Goal: Task Accomplishment & Management: Complete application form

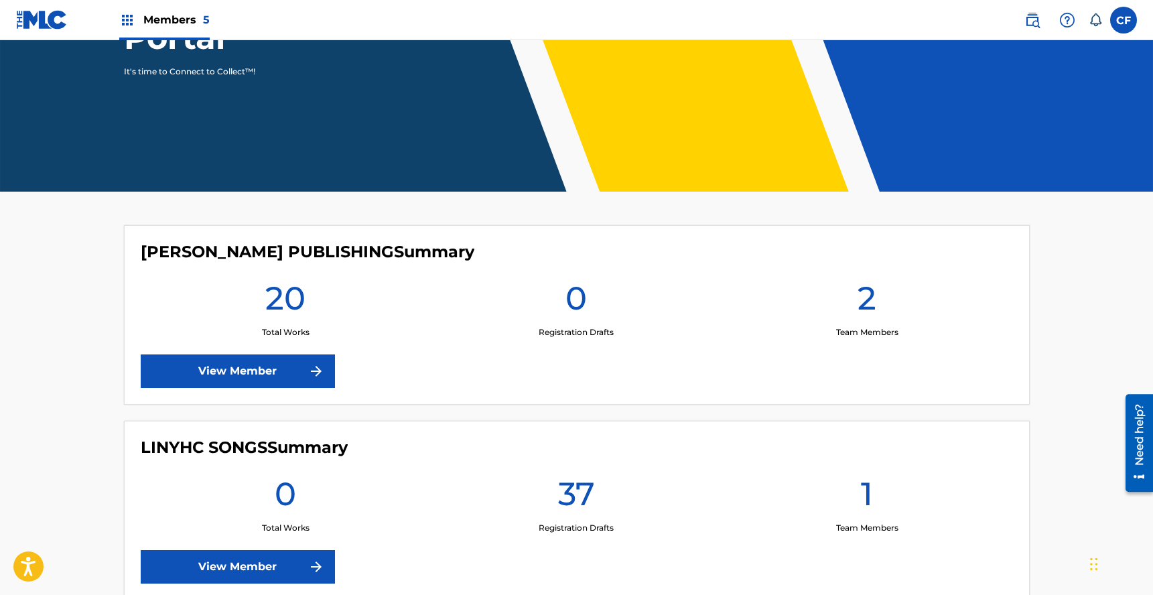
scroll to position [58, 0]
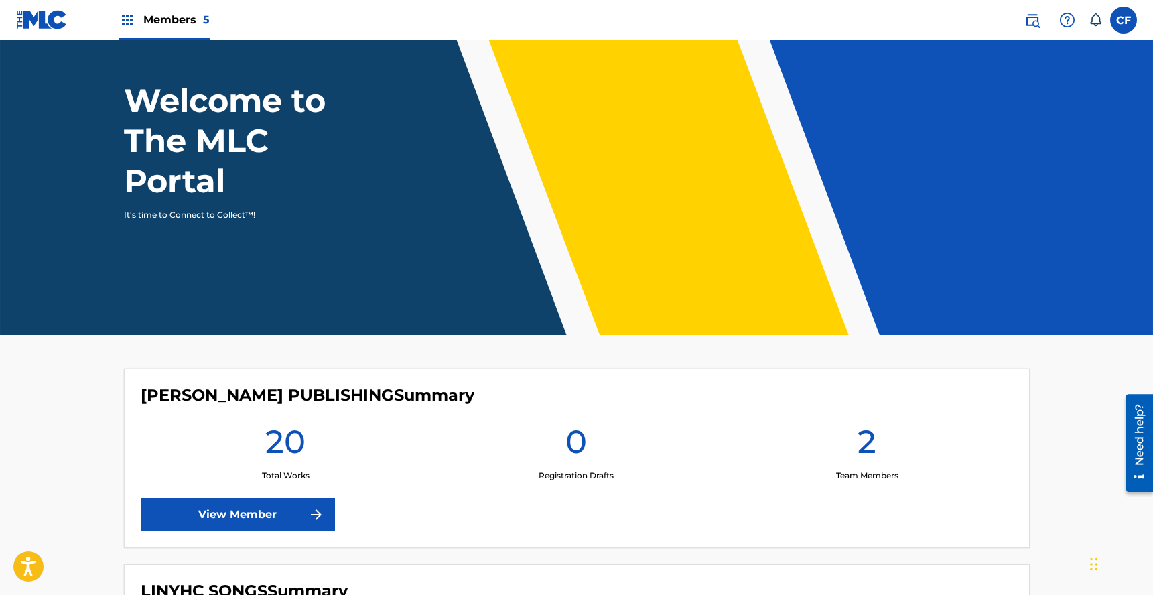
click at [1122, 18] on label at bounding box center [1123, 20] width 27 height 27
click at [1123, 20] on input "CF [PERSON_NAME] [PERSON_NAME][EMAIL_ADDRESS][DOMAIN_NAME] Notification Prefere…" at bounding box center [1123, 20] width 0 height 0
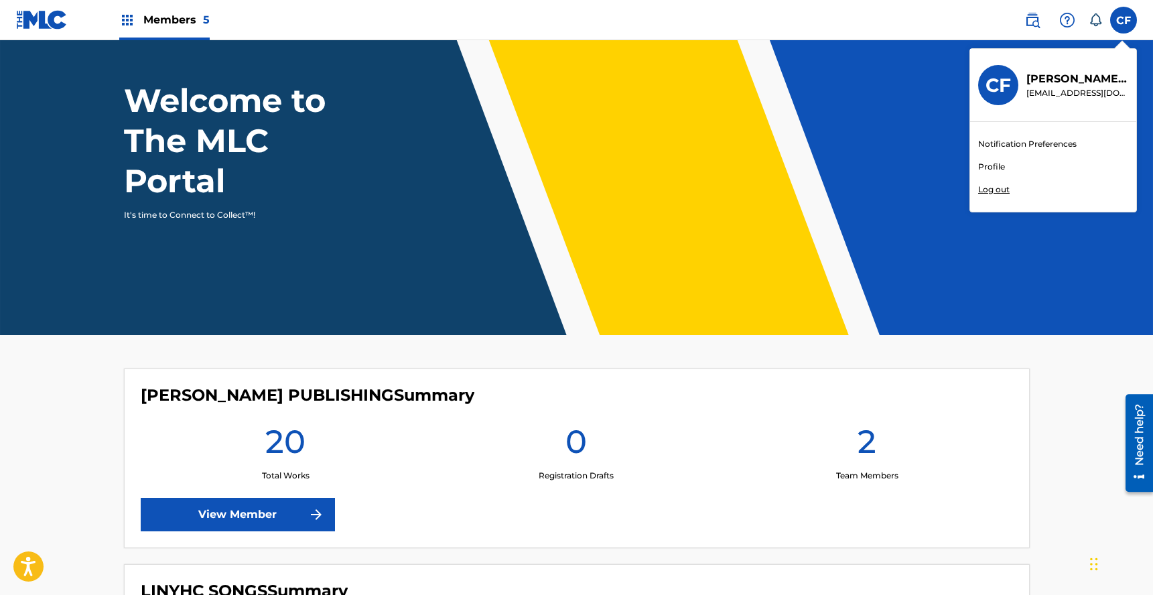
click at [986, 171] on link "Profile" at bounding box center [991, 167] width 27 height 12
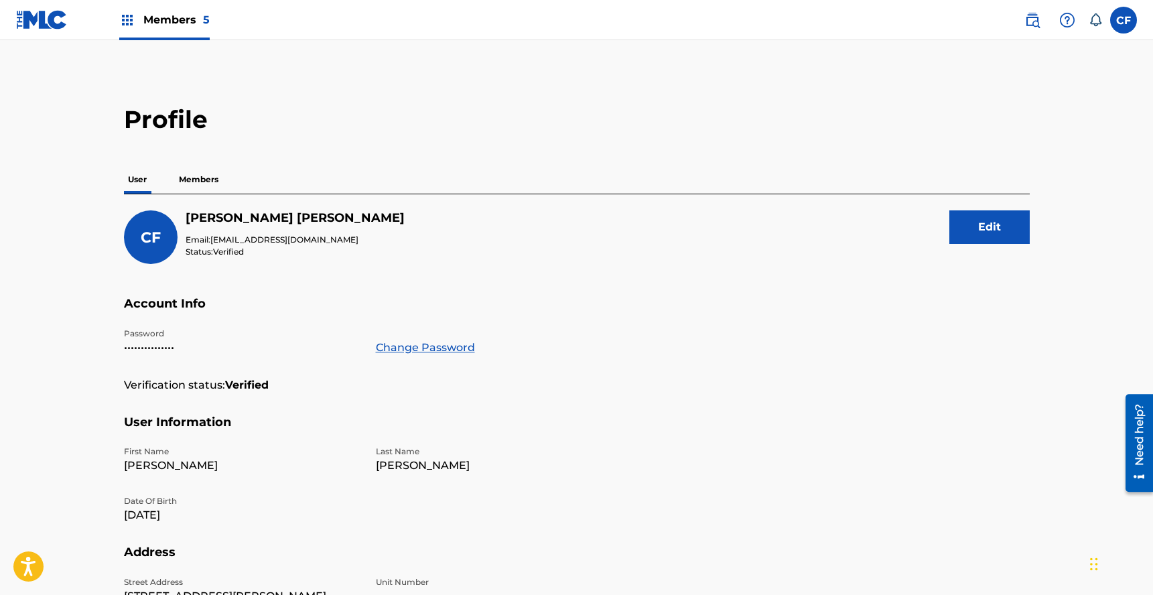
click at [196, 179] on p "Members" at bounding box center [199, 179] width 48 height 28
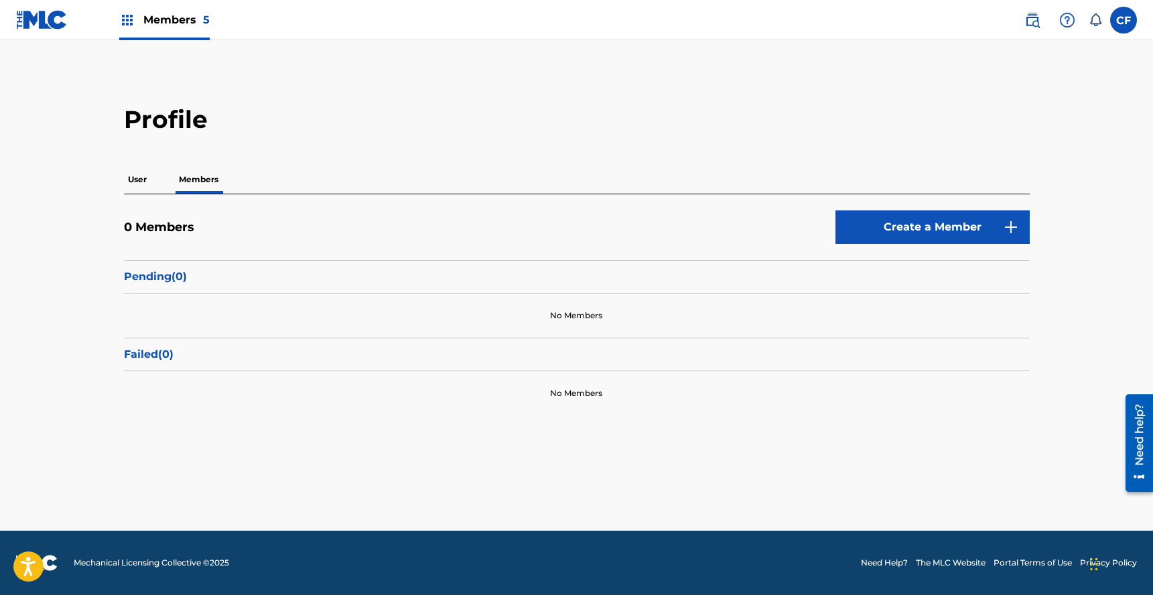
click at [946, 216] on link "Create a Member" at bounding box center [932, 226] width 194 height 33
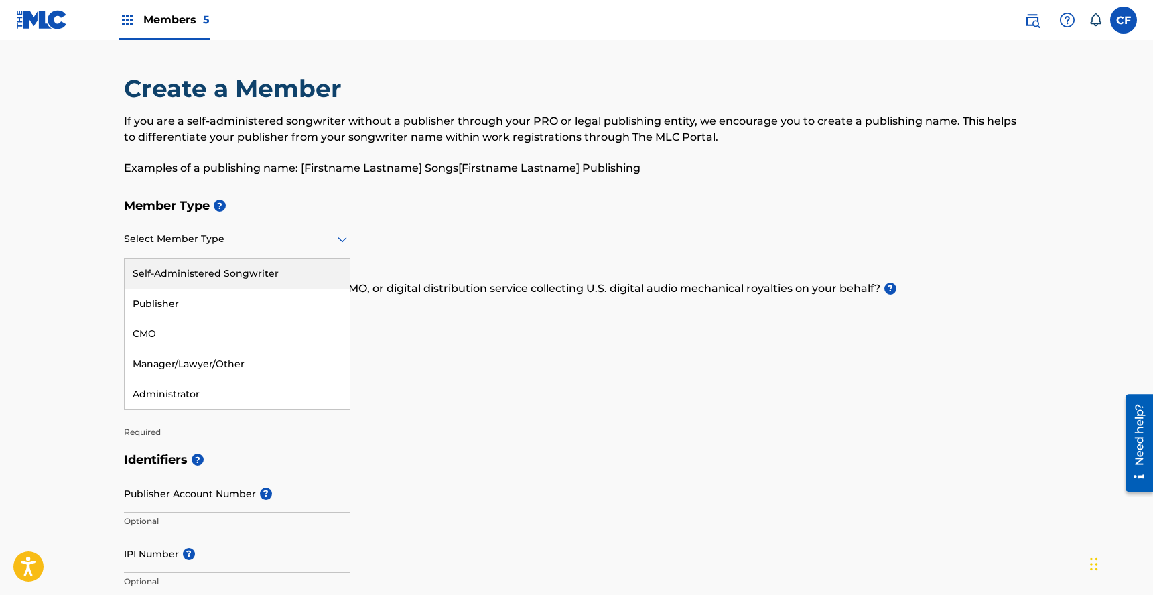
click at [295, 242] on div at bounding box center [237, 238] width 226 height 17
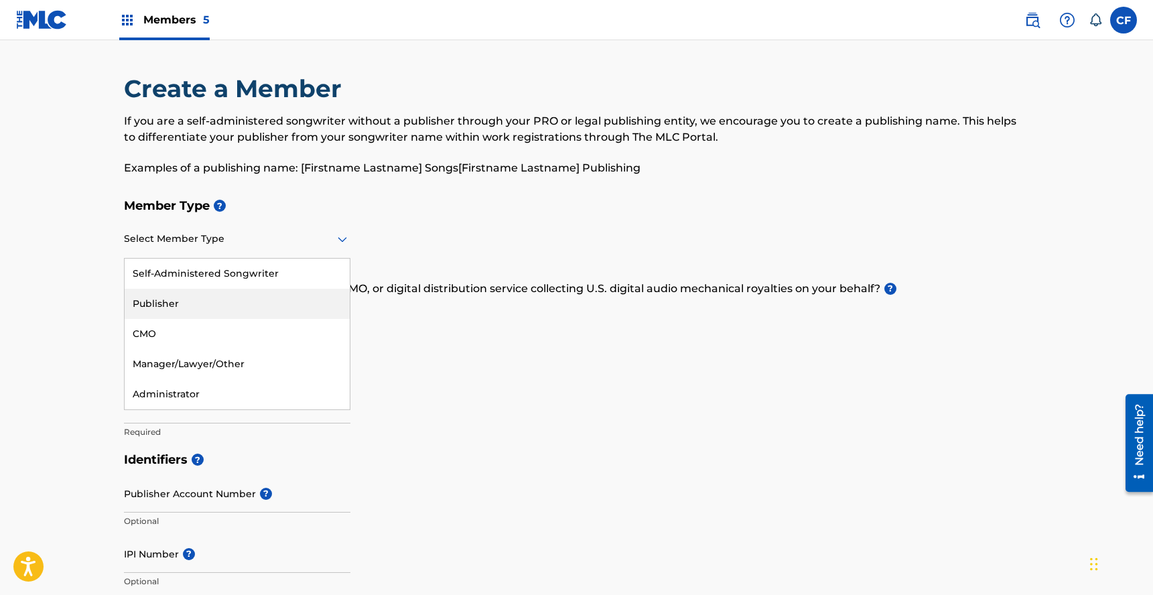
click at [276, 309] on div "Publisher" at bounding box center [237, 304] width 225 height 30
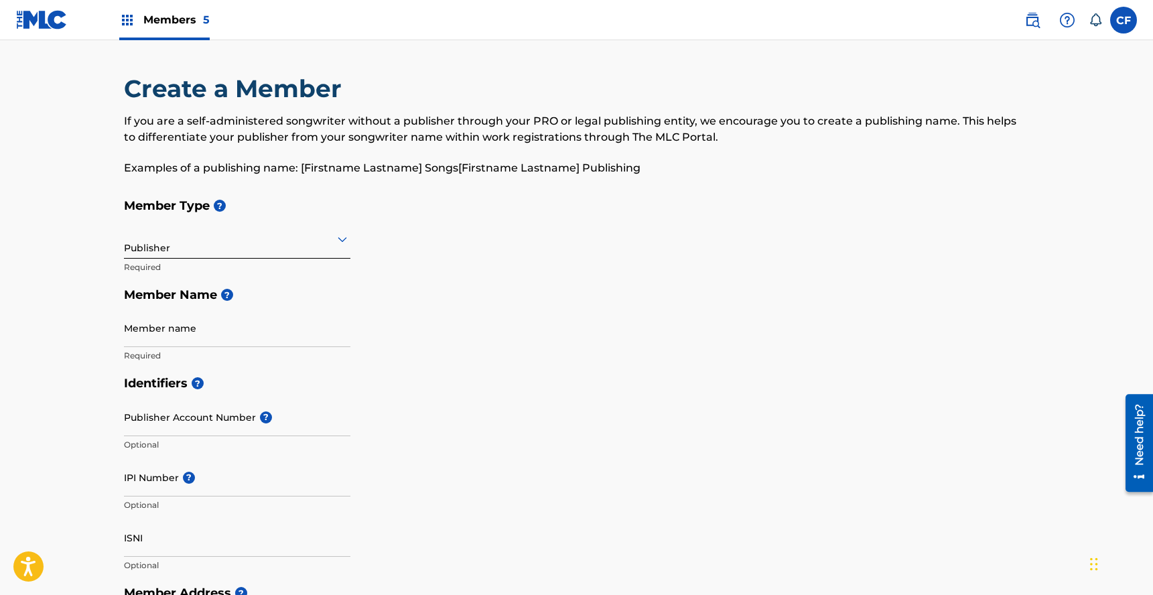
click at [284, 342] on input "Member name" at bounding box center [237, 328] width 226 height 38
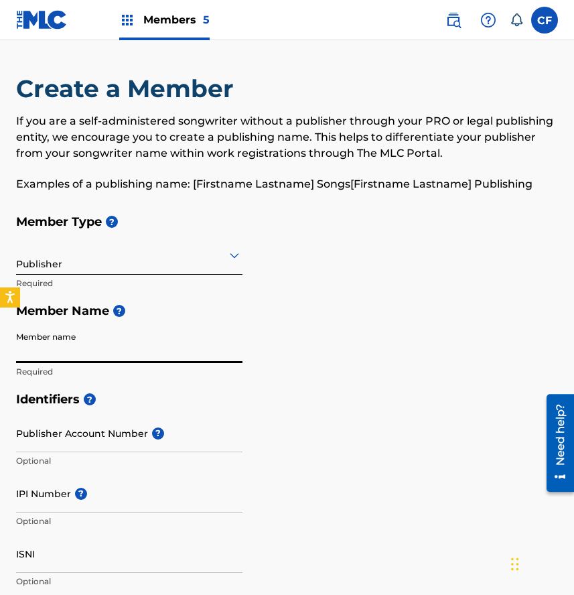
paste input "SONGS BY [PERSON_NAME] ..."
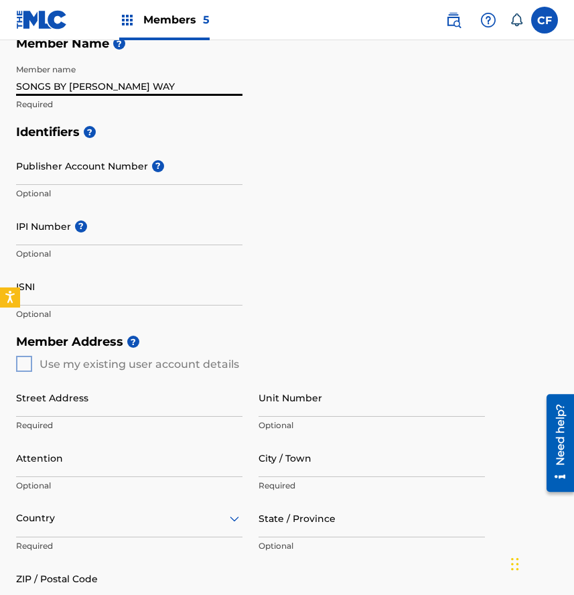
scroll to position [291, 0]
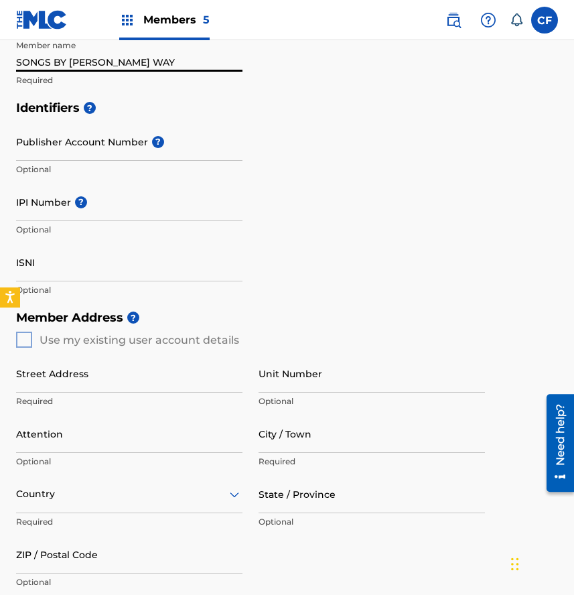
type input "SONGS BY [PERSON_NAME] WAY"
click at [38, 212] on input "IPI Number ?" at bounding box center [129, 202] width 226 height 38
paste input "01307817160"
type input "01307817160"
click at [427, 181] on div "Identifiers ? Publisher Account Number ? Optional IPI Number ? 01307817160 Opti…" at bounding box center [287, 199] width 542 height 210
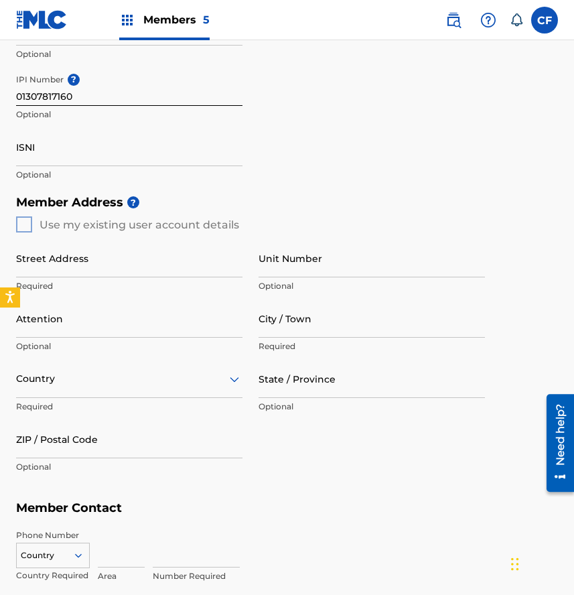
scroll to position [402, 0]
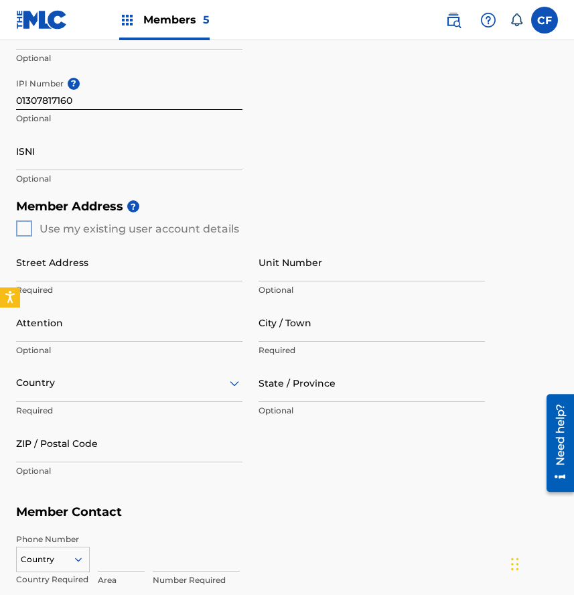
click at [16, 226] on div "Member Address ? Use my existing user account details Street Address Required U…" at bounding box center [287, 345] width 542 height 306
click at [27, 228] on div "Member Address ? Use my existing user account details Street Address Required U…" at bounding box center [287, 345] width 542 height 306
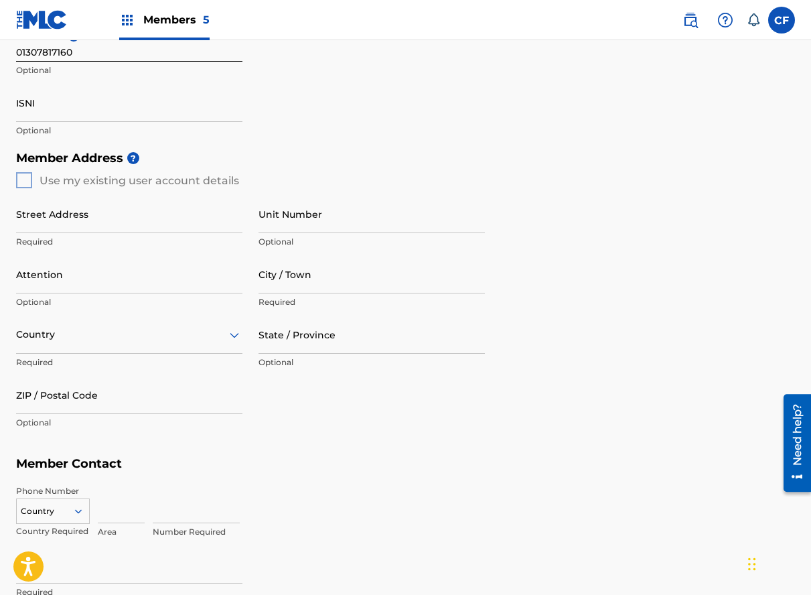
scroll to position [490, 0]
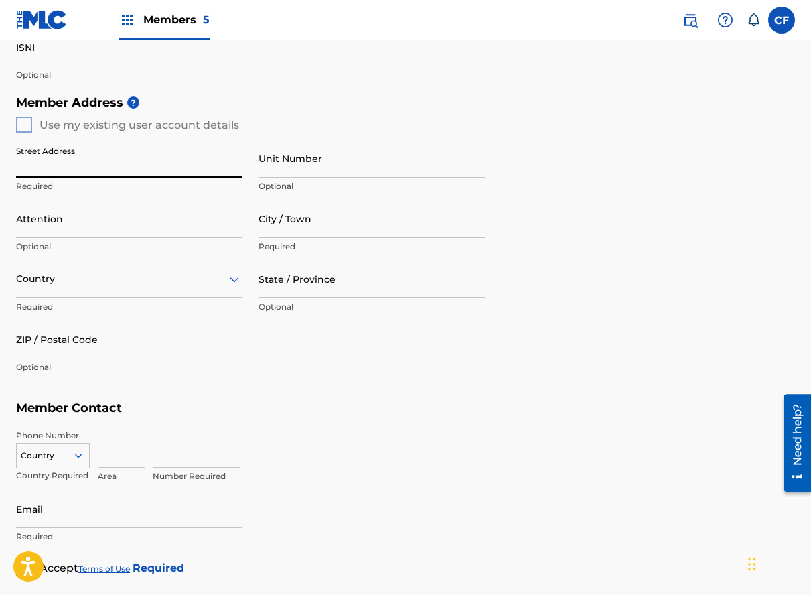
click at [138, 164] on input "Street Address" at bounding box center [129, 158] width 226 height 38
paste input "PO BOX 65063"
type input "PO BOX 65063"
click at [293, 211] on input "City / Town" at bounding box center [372, 219] width 226 height 38
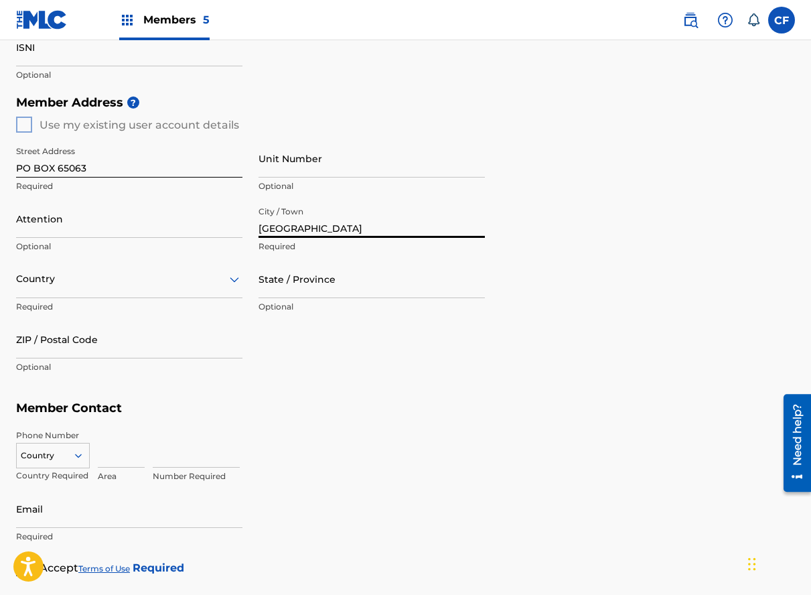
type input "[GEOGRAPHIC_DATA]"
click at [152, 254] on div "Attention Optional" at bounding box center [129, 230] width 226 height 60
click at [145, 283] on div at bounding box center [129, 279] width 226 height 17
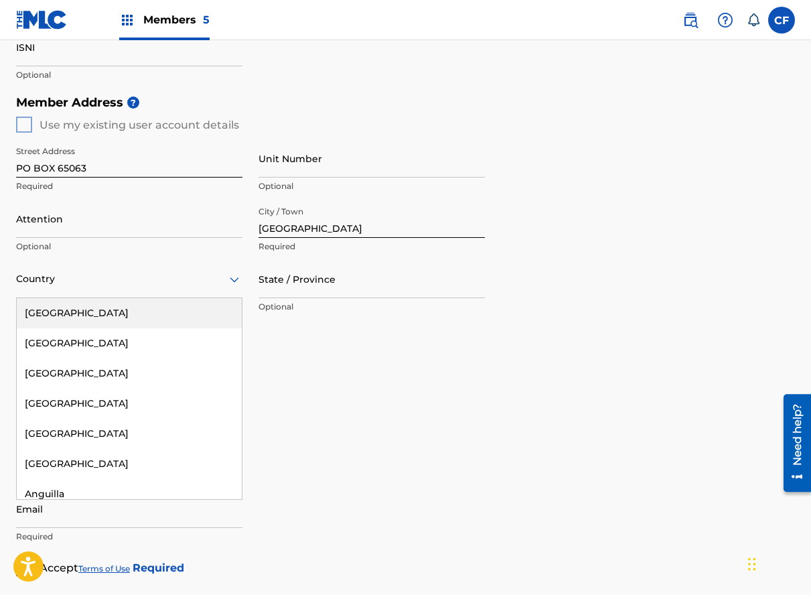
click at [133, 311] on div "[GEOGRAPHIC_DATA]" at bounding box center [129, 313] width 225 height 30
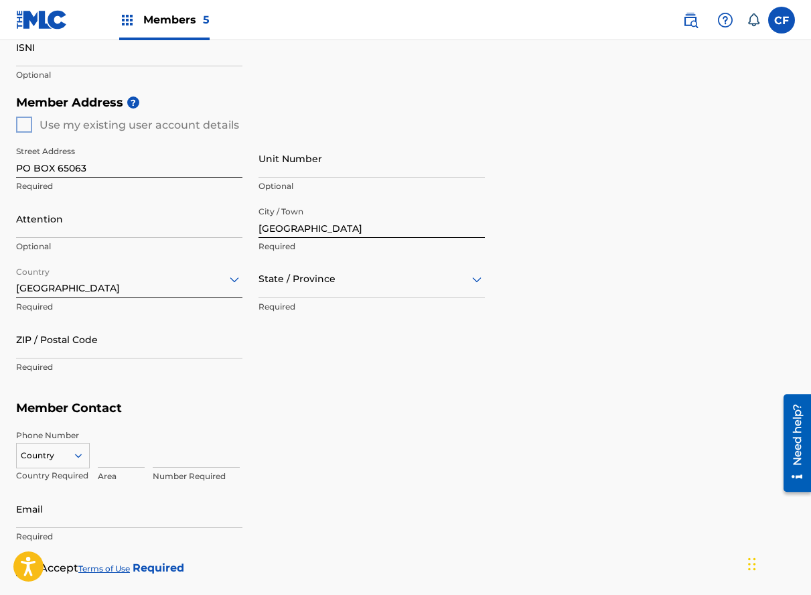
click at [356, 271] on div at bounding box center [372, 279] width 226 height 17
click at [327, 461] on div "[US_STATE]" at bounding box center [371, 464] width 225 height 30
click at [177, 350] on input "ZIP / Postal Code" at bounding box center [129, 339] width 226 height 38
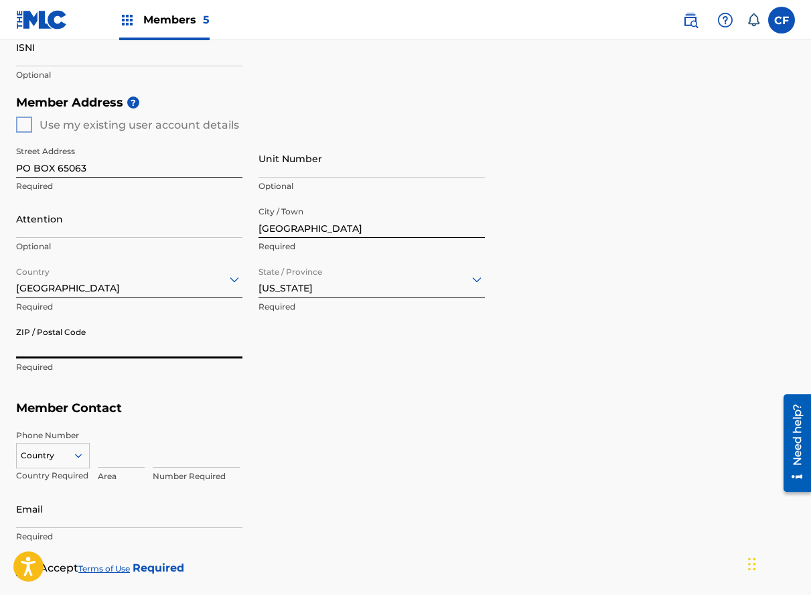
paste input "90065"
type input "90065"
click at [359, 375] on div "Street Address PO BOX 65063 Required Unit Number Optional Attention Optional Ci…" at bounding box center [250, 260] width 469 height 254
click at [70, 461] on div "Country" at bounding box center [53, 453] width 74 height 20
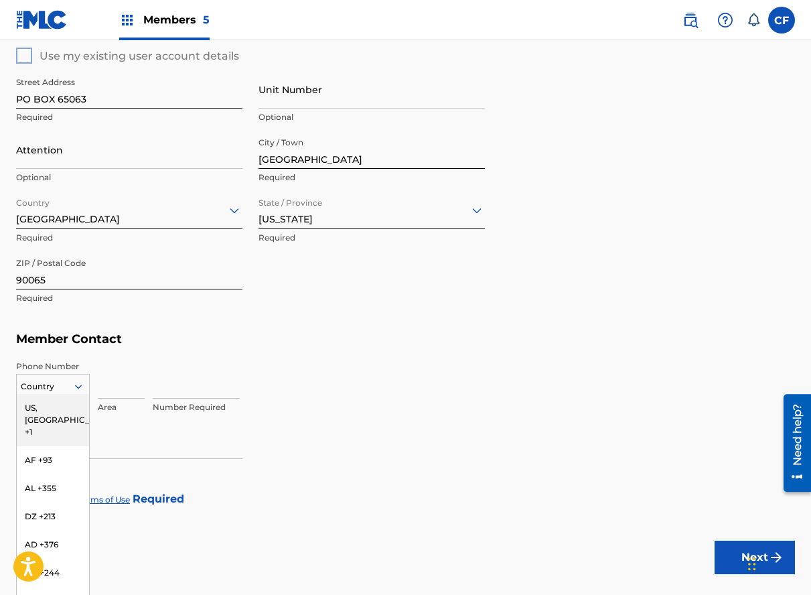
click at [62, 399] on div "US, [GEOGRAPHIC_DATA] +1" at bounding box center [53, 420] width 72 height 52
click at [117, 385] on input at bounding box center [121, 379] width 47 height 38
type input "516"
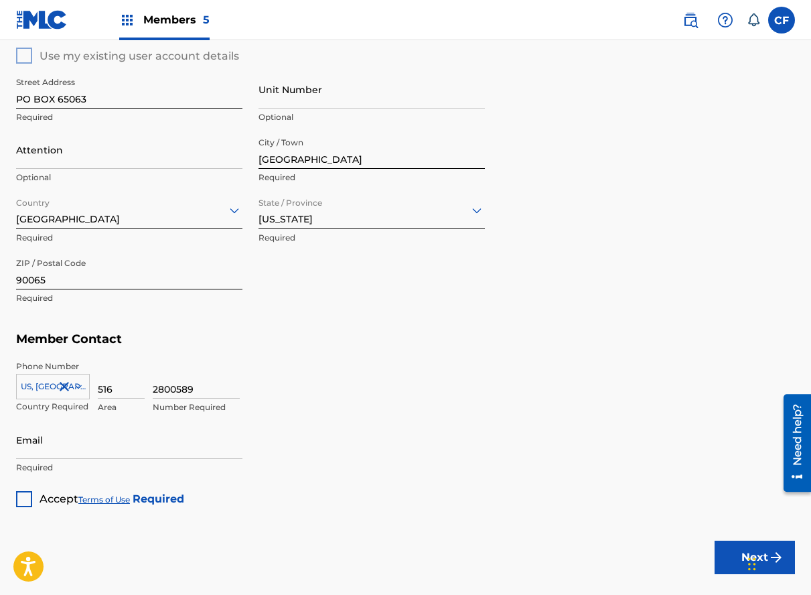
type input "2800589"
click at [110, 452] on input "Email" at bounding box center [129, 440] width 226 height 38
type input "[EMAIL_ADDRESS][DOMAIN_NAME]"
click at [33, 494] on div "Accept Terms of Use Required" at bounding box center [100, 494] width 168 height 26
click at [22, 498] on div at bounding box center [24, 499] width 16 height 16
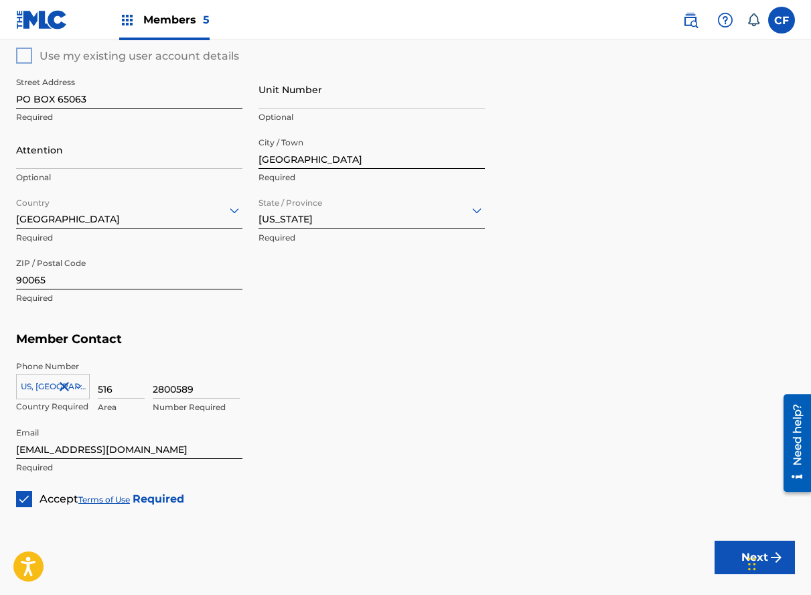
click at [319, 402] on div "2800589 Number Required" at bounding box center [474, 390] width 642 height 60
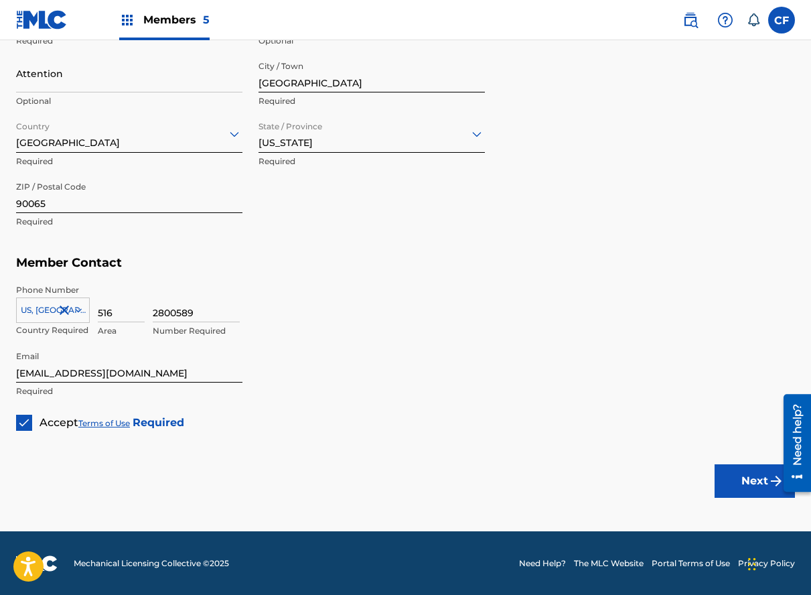
click at [737, 484] on button "Next" at bounding box center [755, 480] width 80 height 33
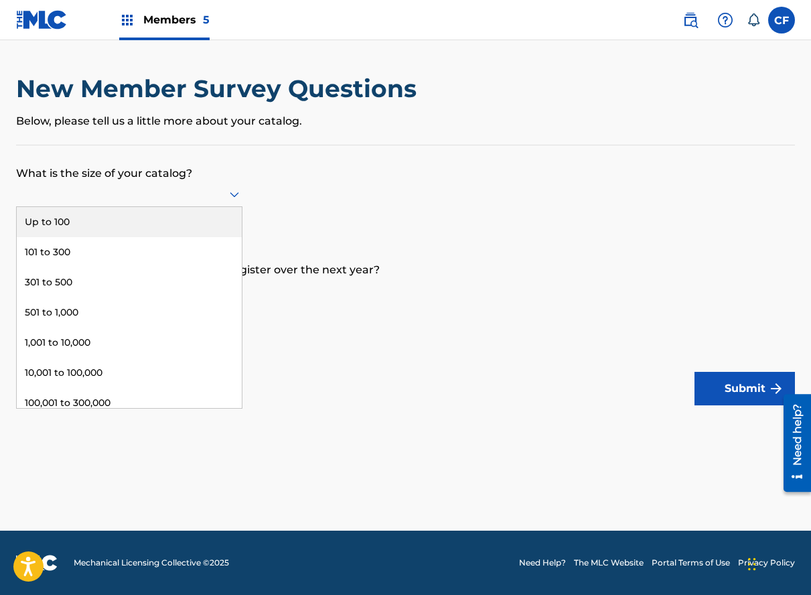
click at [213, 193] on div at bounding box center [129, 194] width 226 height 17
click at [188, 224] on div "Up to 100" at bounding box center [129, 222] width 225 height 30
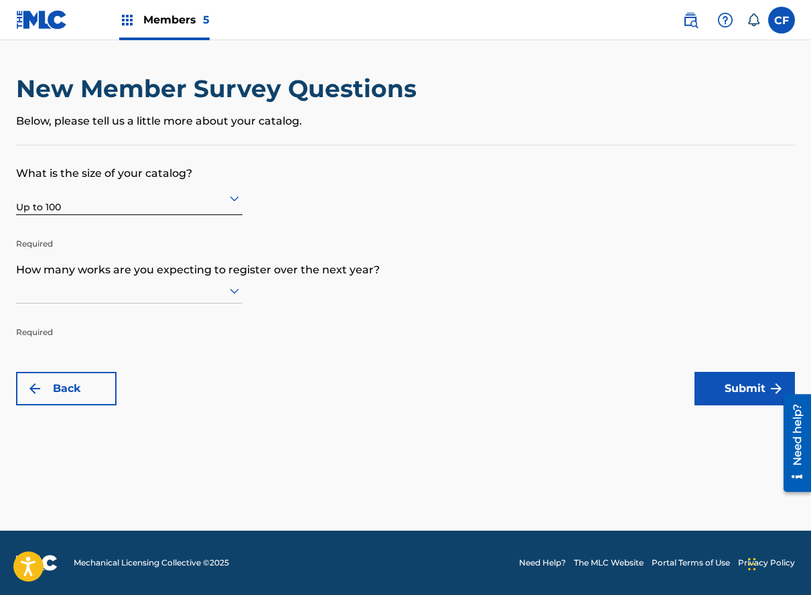
click at [194, 293] on div at bounding box center [129, 290] width 226 height 17
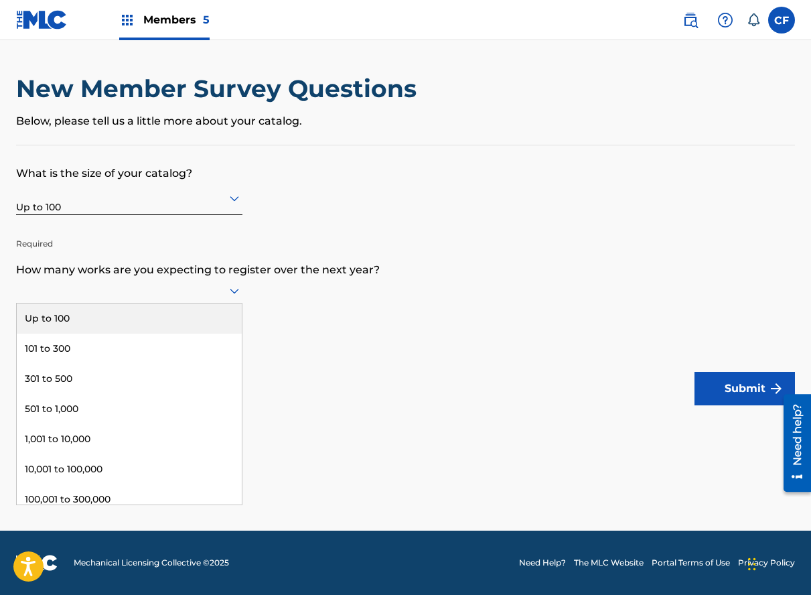
click at [183, 315] on div "Up to 100" at bounding box center [129, 318] width 225 height 30
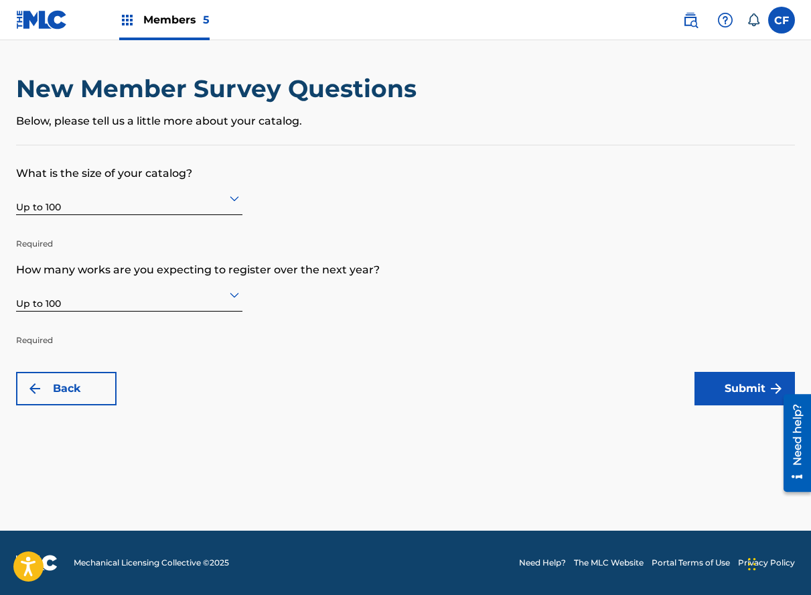
click at [725, 380] on button "Submit" at bounding box center [744, 388] width 100 height 33
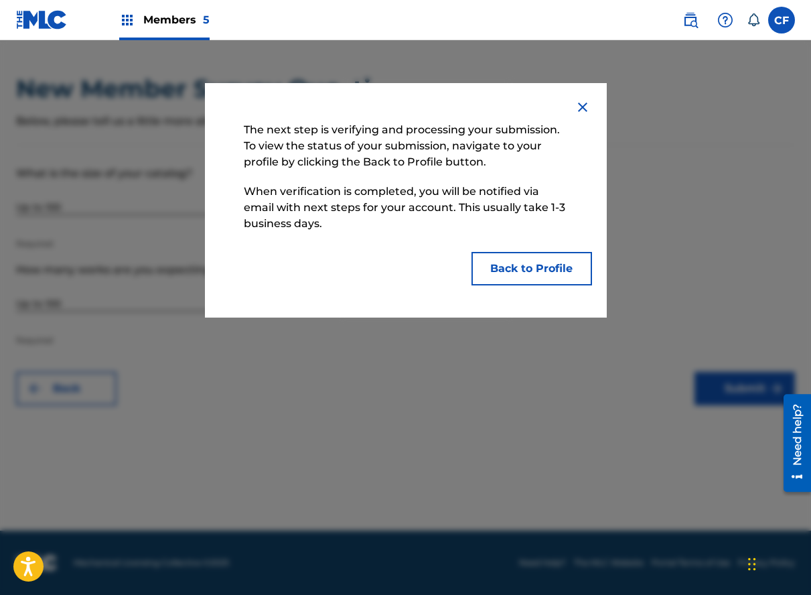
click at [540, 282] on button "Back to Profile" at bounding box center [531, 268] width 121 height 33
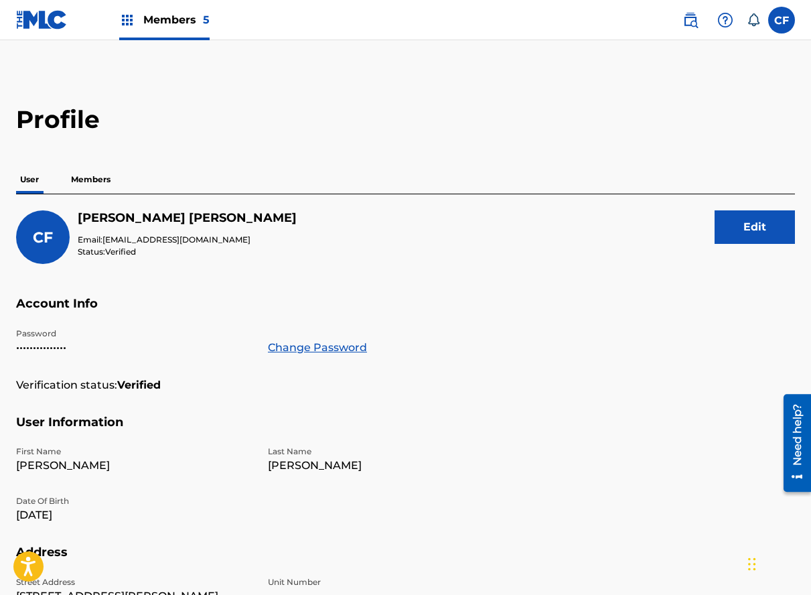
click at [70, 175] on p "Members" at bounding box center [91, 179] width 48 height 28
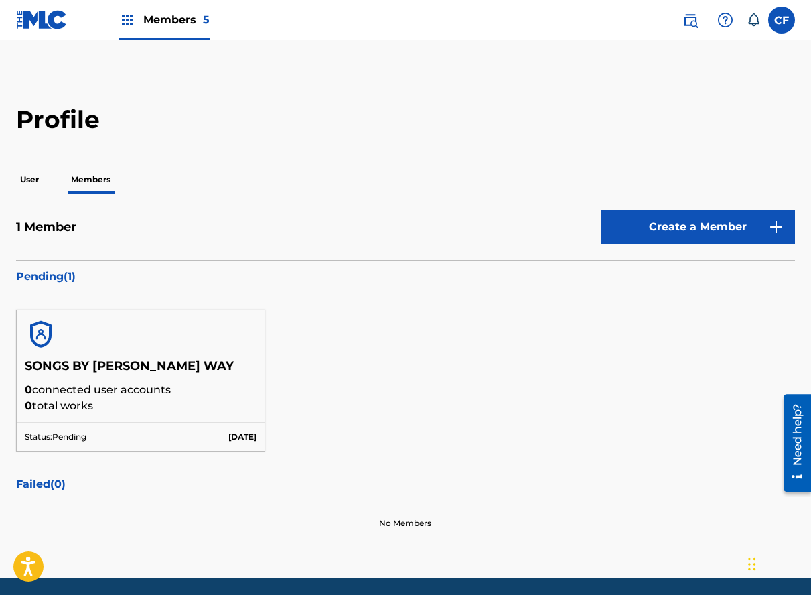
click at [41, 480] on p "Failed ( 0 )" at bounding box center [405, 484] width 779 height 16
click at [782, 19] on label at bounding box center [781, 20] width 27 height 27
click at [782, 20] on input "CF [PERSON_NAME] [PERSON_NAME][EMAIL_ADDRESS][DOMAIN_NAME] Notification Prefere…" at bounding box center [782, 20] width 0 height 0
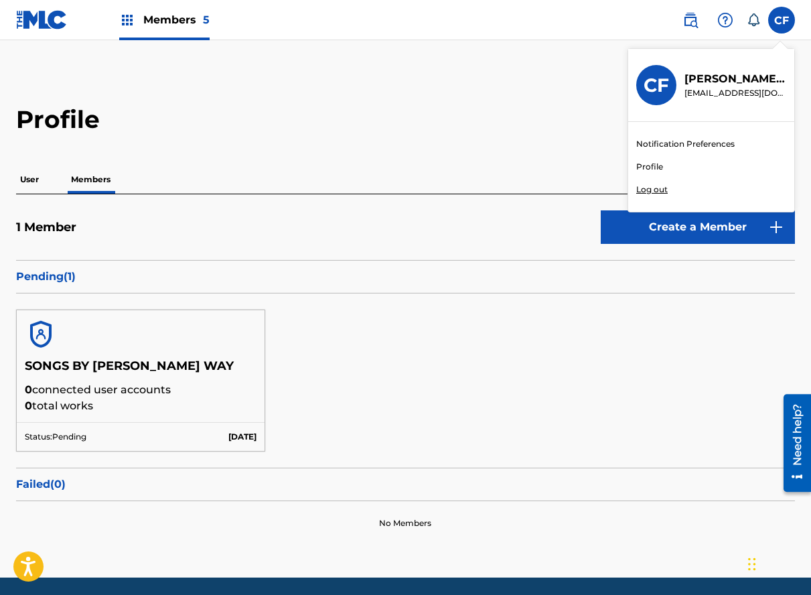
click at [56, 35] on link at bounding box center [42, 20] width 52 height 40
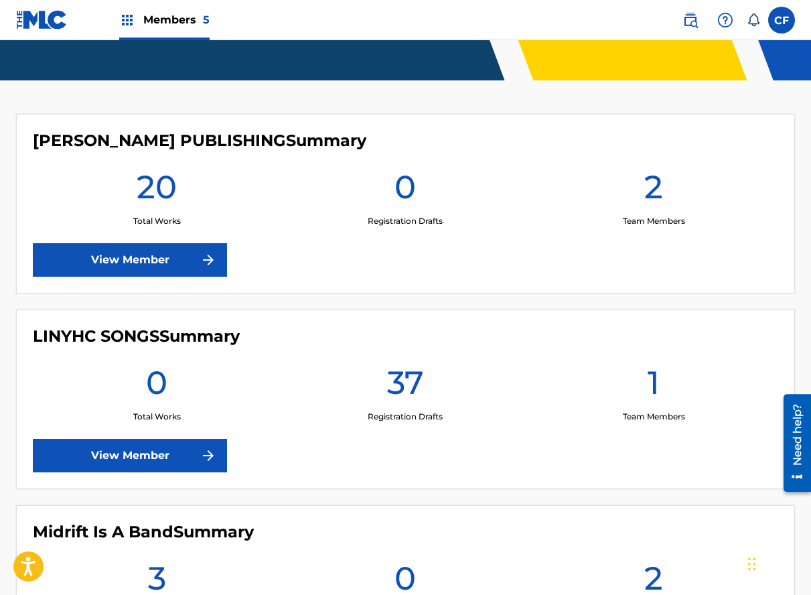
scroll to position [233, 0]
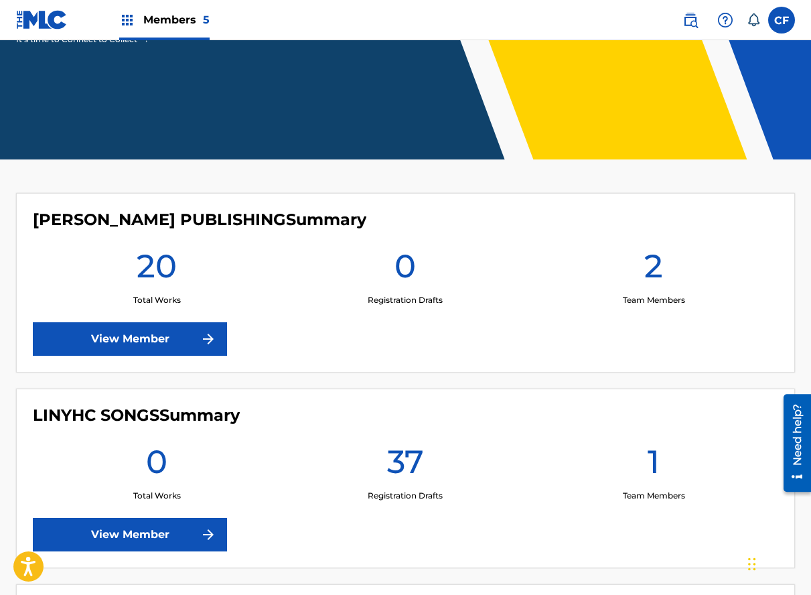
click at [136, 525] on link "View Member" at bounding box center [130, 534] width 194 height 33
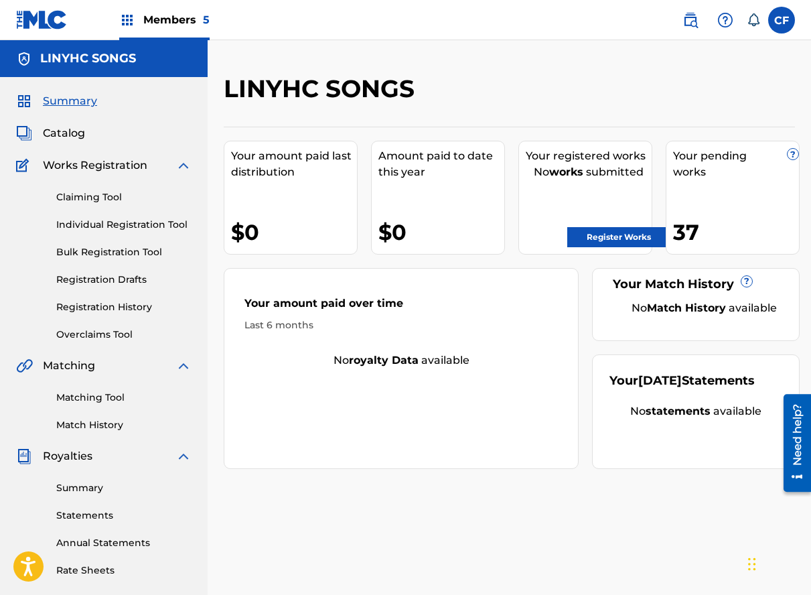
scroll to position [236, 0]
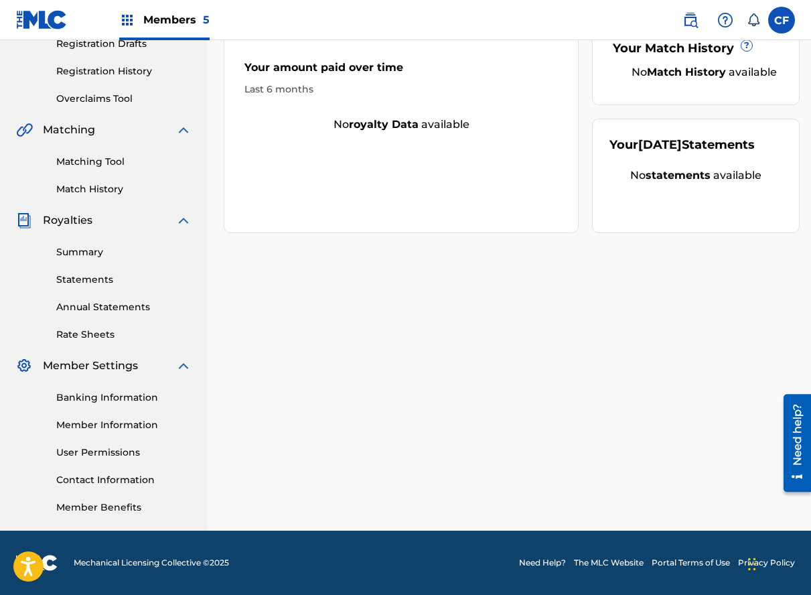
click at [120, 397] on link "Banking Information" at bounding box center [123, 397] width 135 height 14
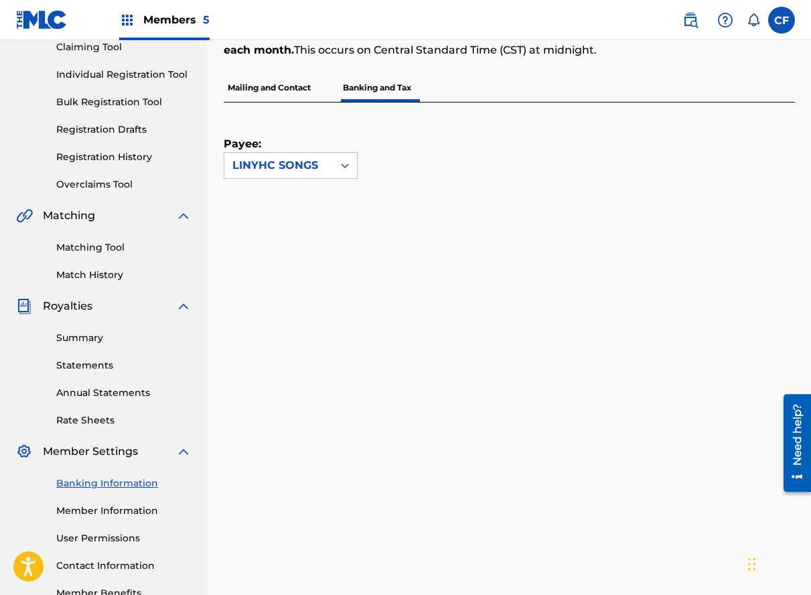
scroll to position [22, 0]
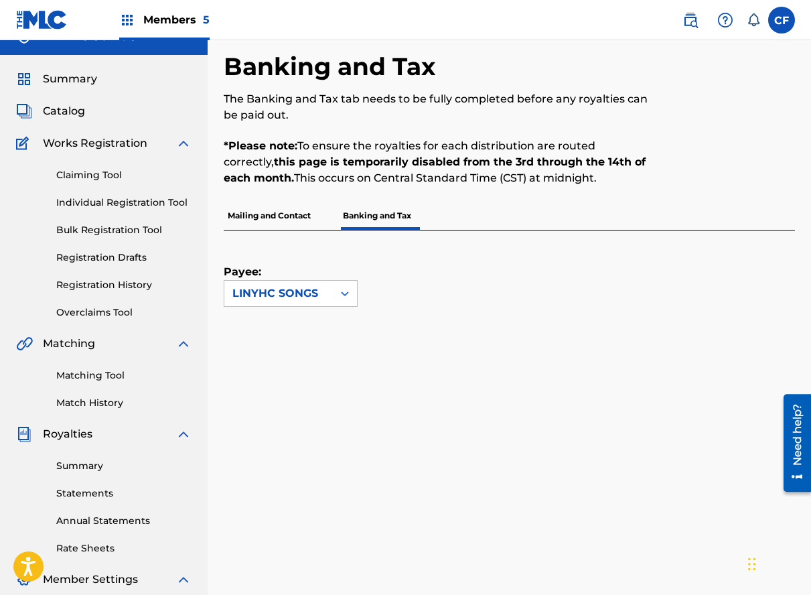
click at [276, 231] on p "Payee:" at bounding box center [257, 255] width 67 height 50
click at [291, 218] on p "Mailing and Contact" at bounding box center [269, 216] width 91 height 28
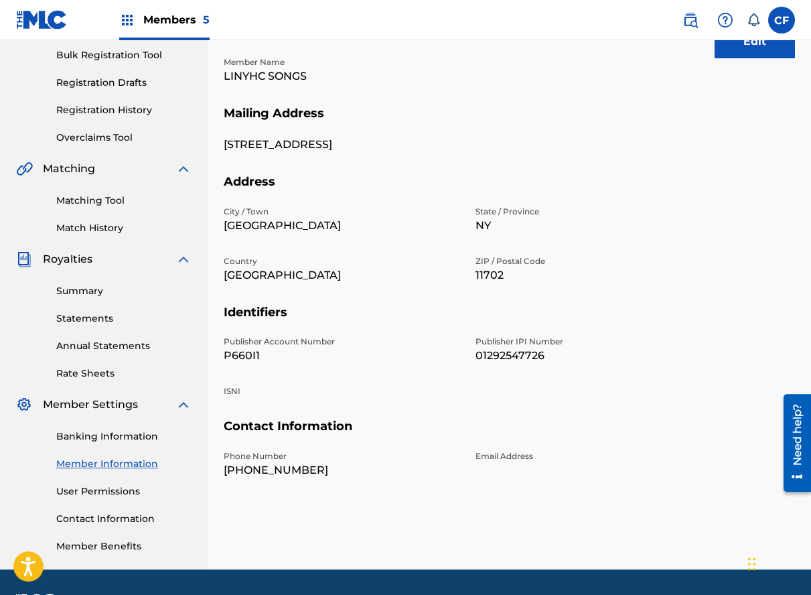
scroll to position [236, 0]
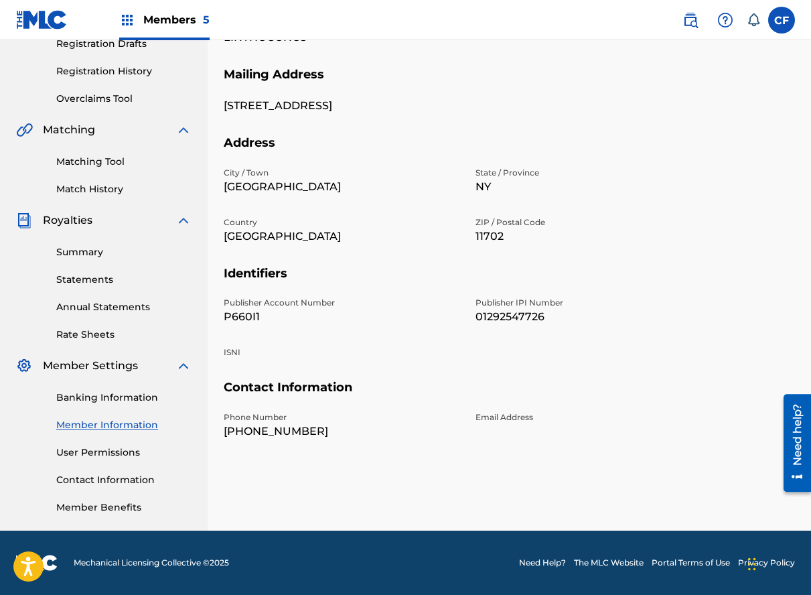
click at [232, 350] on p "ISNI" at bounding box center [342, 352] width 236 height 12
copy p "ISNI"
